Goal: Transaction & Acquisition: Purchase product/service

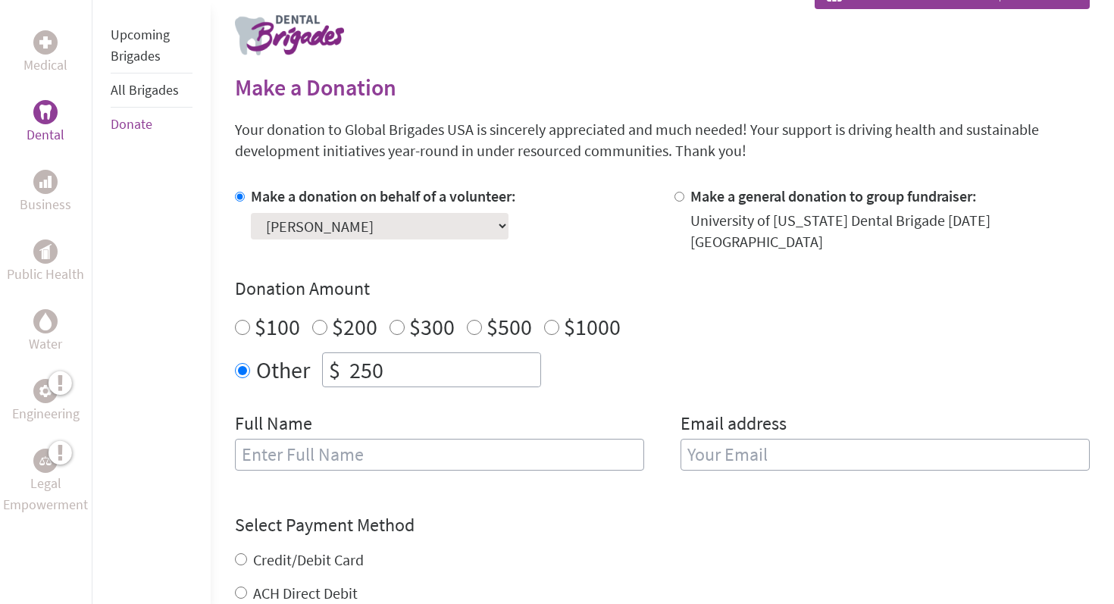
scroll to position [306, 0]
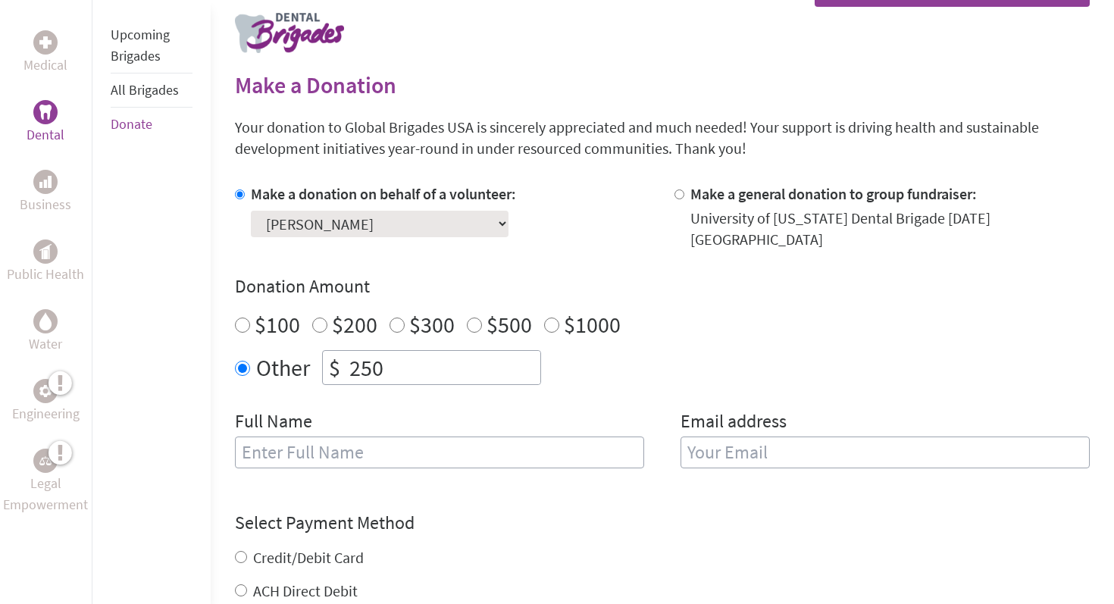
click at [426, 437] on input "text" at bounding box center [439, 453] width 409 height 32
type input "[PERSON_NAME]"
type input "[EMAIL_ADDRESS][DOMAIN_NAME]"
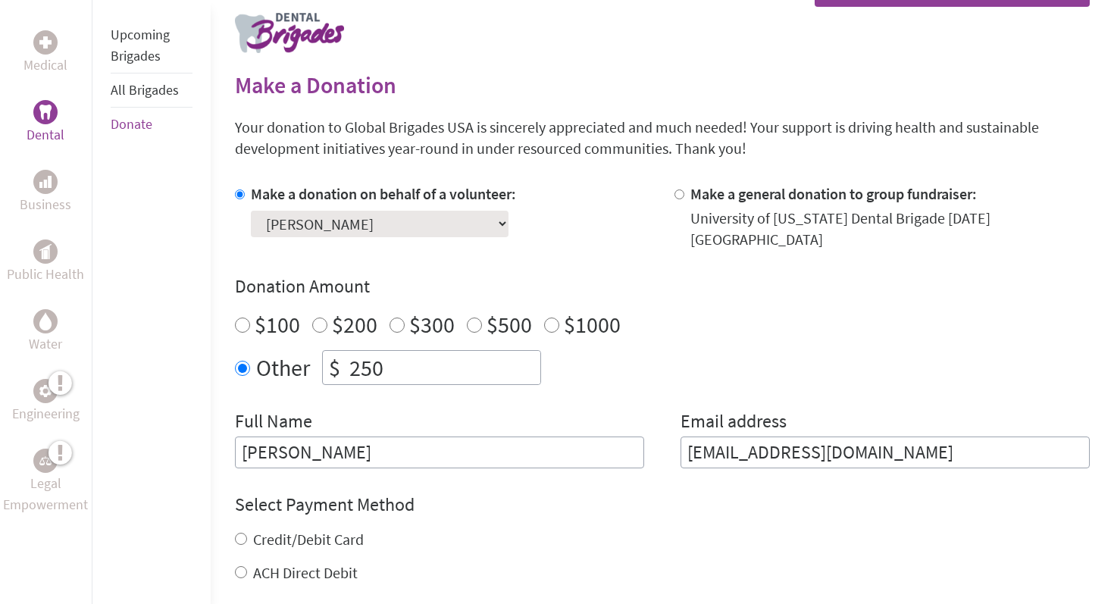
click at [401, 449] on input "[PERSON_NAME]" at bounding box center [439, 453] width 409 height 32
click at [514, 493] on h4 "Select Payment Method" at bounding box center [662, 505] width 855 height 24
click at [771, 437] on input "[EMAIL_ADDRESS][DOMAIN_NAME]" at bounding box center [885, 453] width 409 height 32
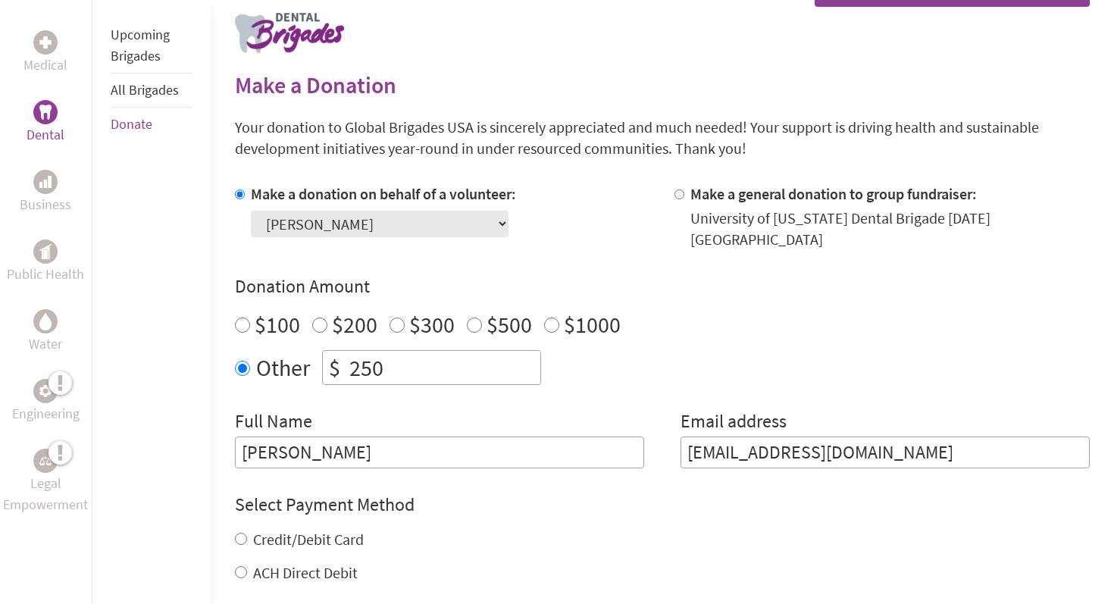
click at [771, 437] on input "[EMAIL_ADDRESS][DOMAIN_NAME]" at bounding box center [885, 453] width 409 height 32
click at [678, 470] on form "Make a donation on behalf of a volunteer: Select a volunteer... [PERSON_NAME] […" at bounding box center [662, 475] width 855 height 584
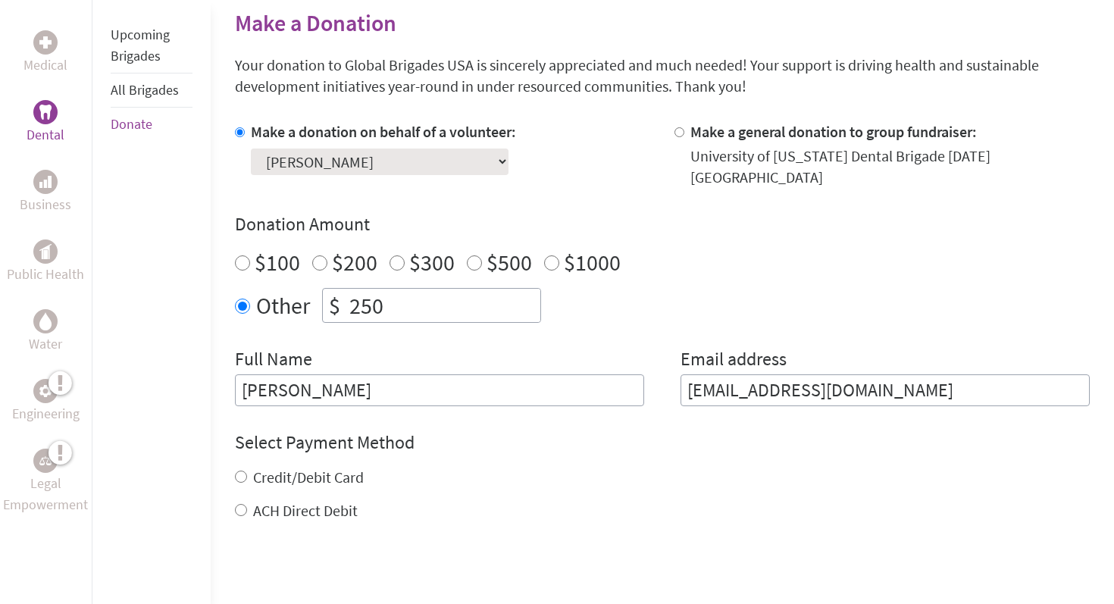
scroll to position [378, 0]
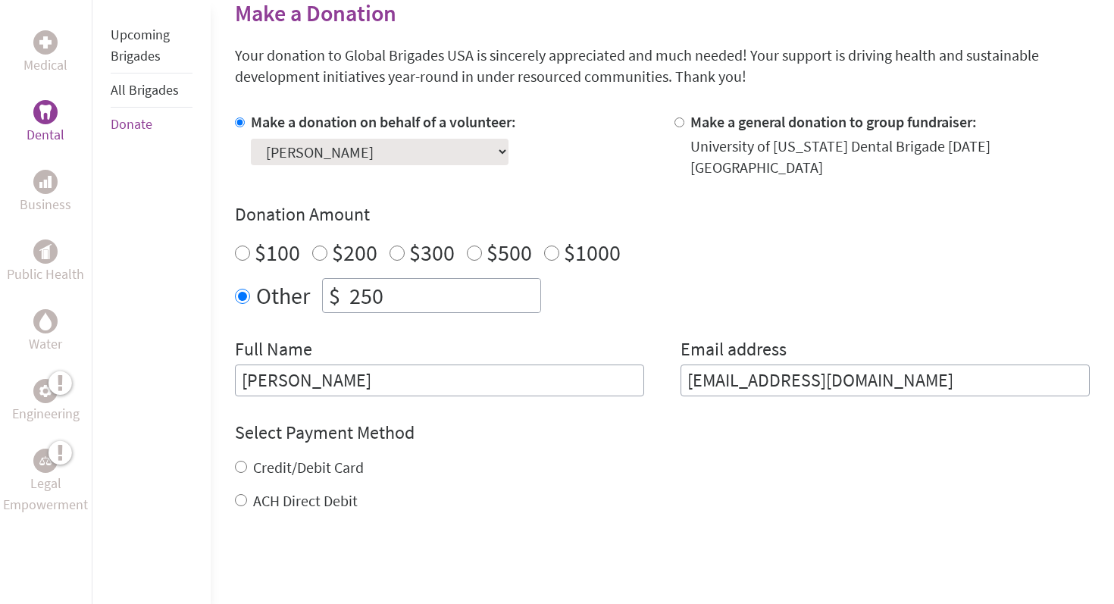
click at [324, 458] on label "Credit/Debit Card" at bounding box center [308, 467] width 111 height 19
click at [247, 461] on input "Credit/Debit Card" at bounding box center [241, 467] width 12 height 12
radio input "true"
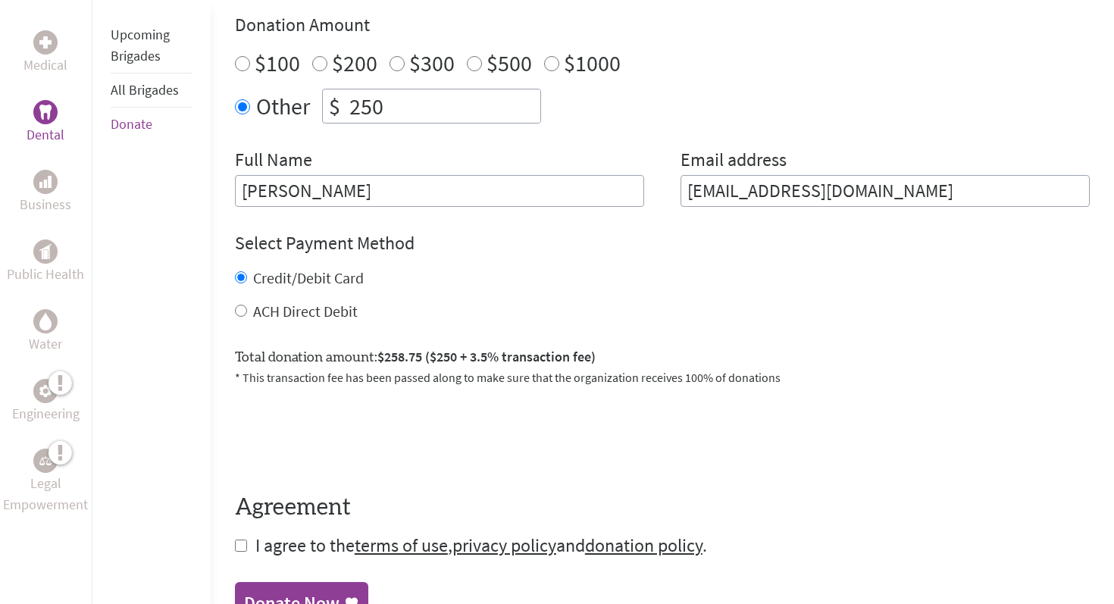
scroll to position [579, 0]
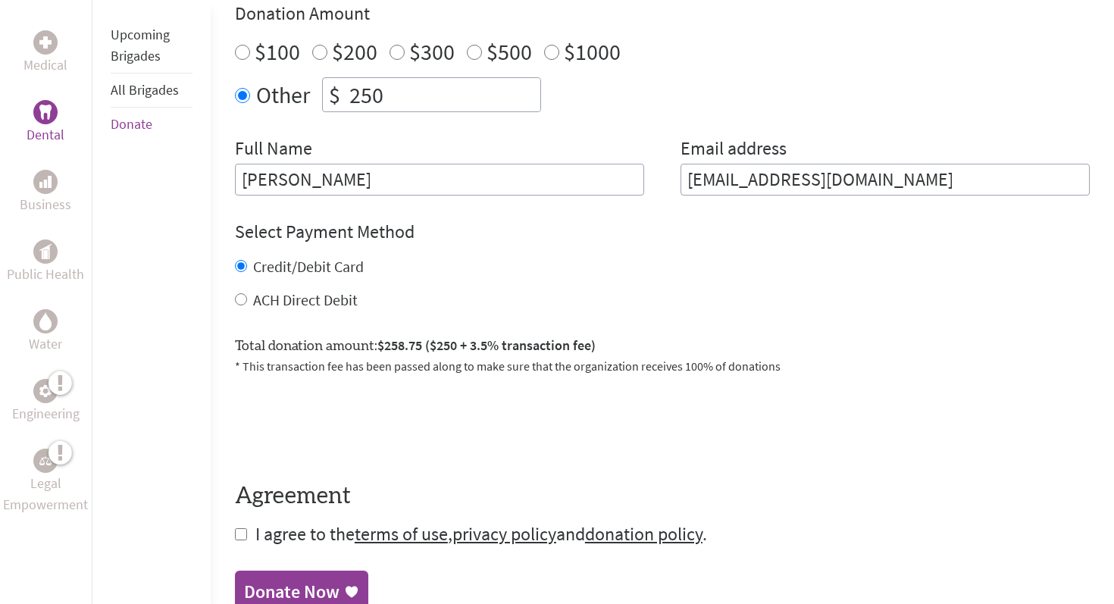
click at [239, 528] on input "checkbox" at bounding box center [241, 534] width 12 height 12
checkbox input "true"
click at [311, 581] on div "Donate Now" at bounding box center [291, 593] width 95 height 24
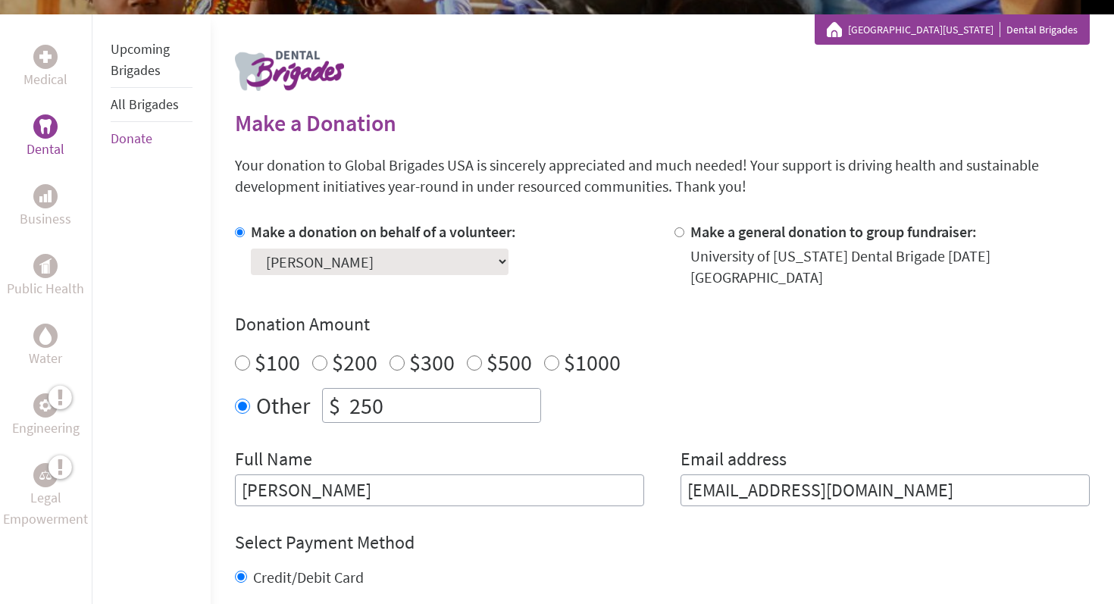
scroll to position [276, 0]
